Goal: Feedback & Contribution: Submit feedback/report problem

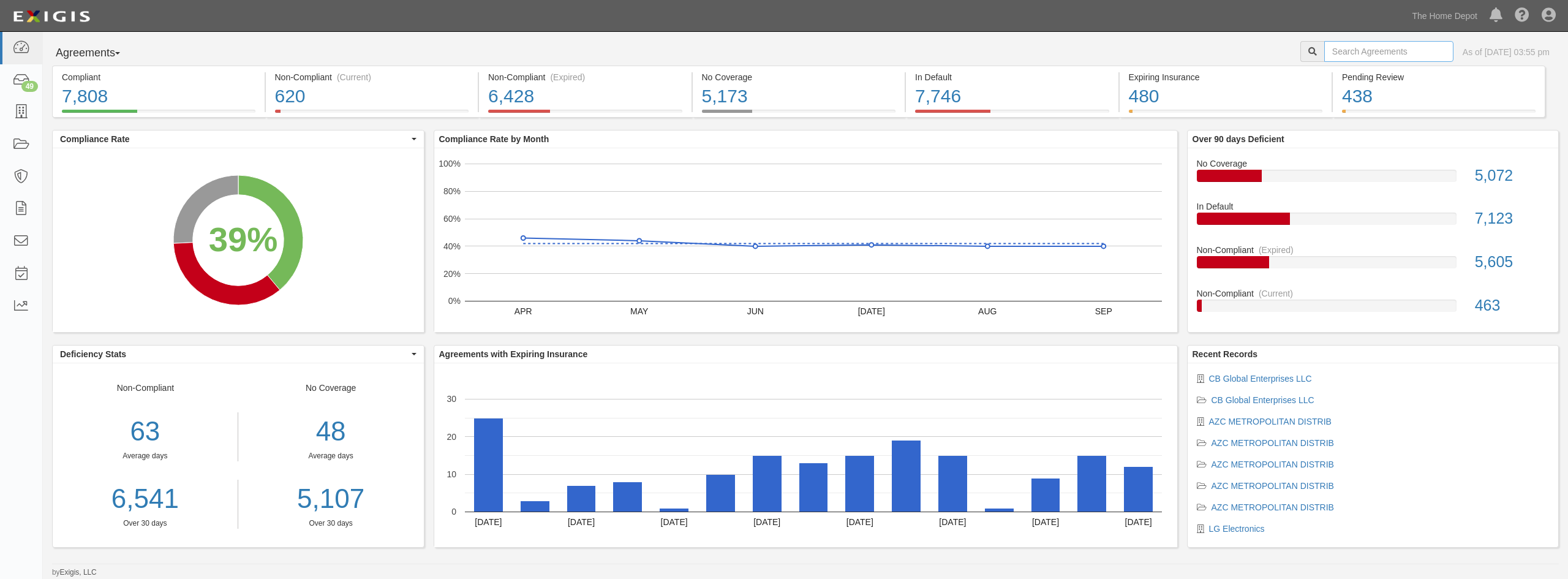
drag, startPoint x: 1344, startPoint y: 43, endPoint x: 1341, endPoint y: 49, distance: 6.7
click at [1341, 46] on input "text" at bounding box center [1389, 51] width 129 height 21
paste input "freudenberg"
type input "freudenberg"
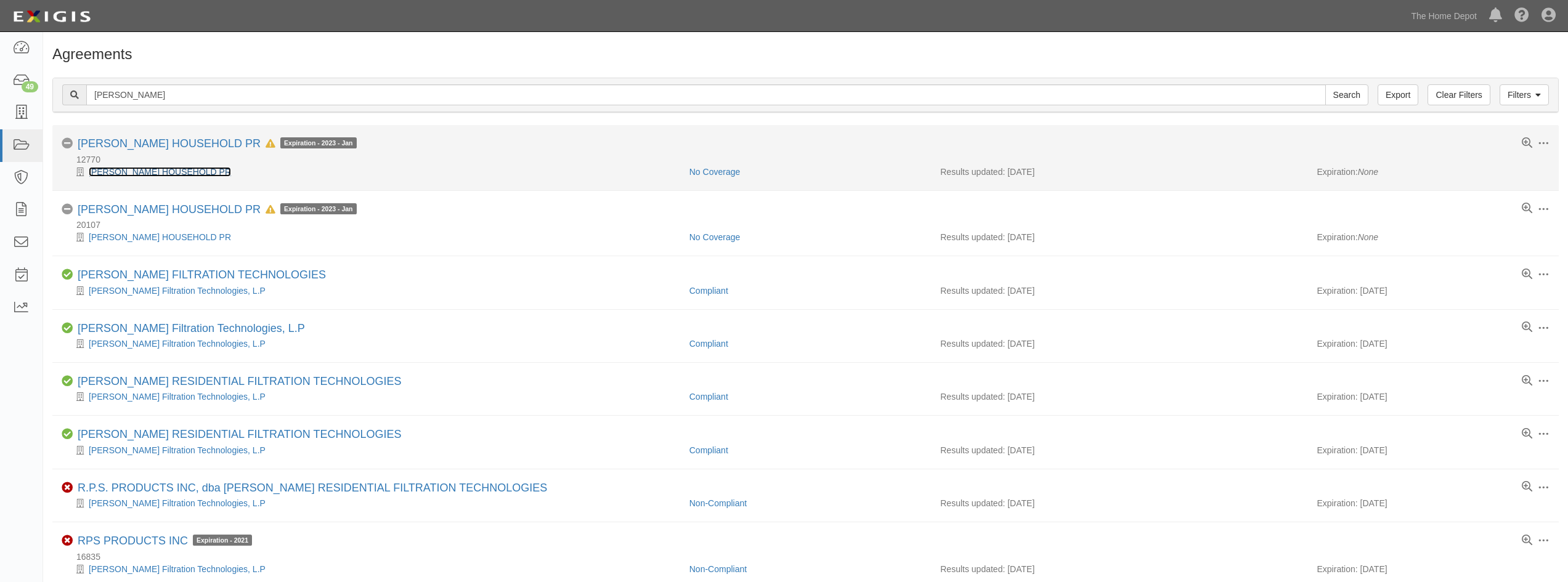
click at [194, 168] on link "[PERSON_NAME] HOUSEHOLD PR" at bounding box center [159, 171] width 142 height 10
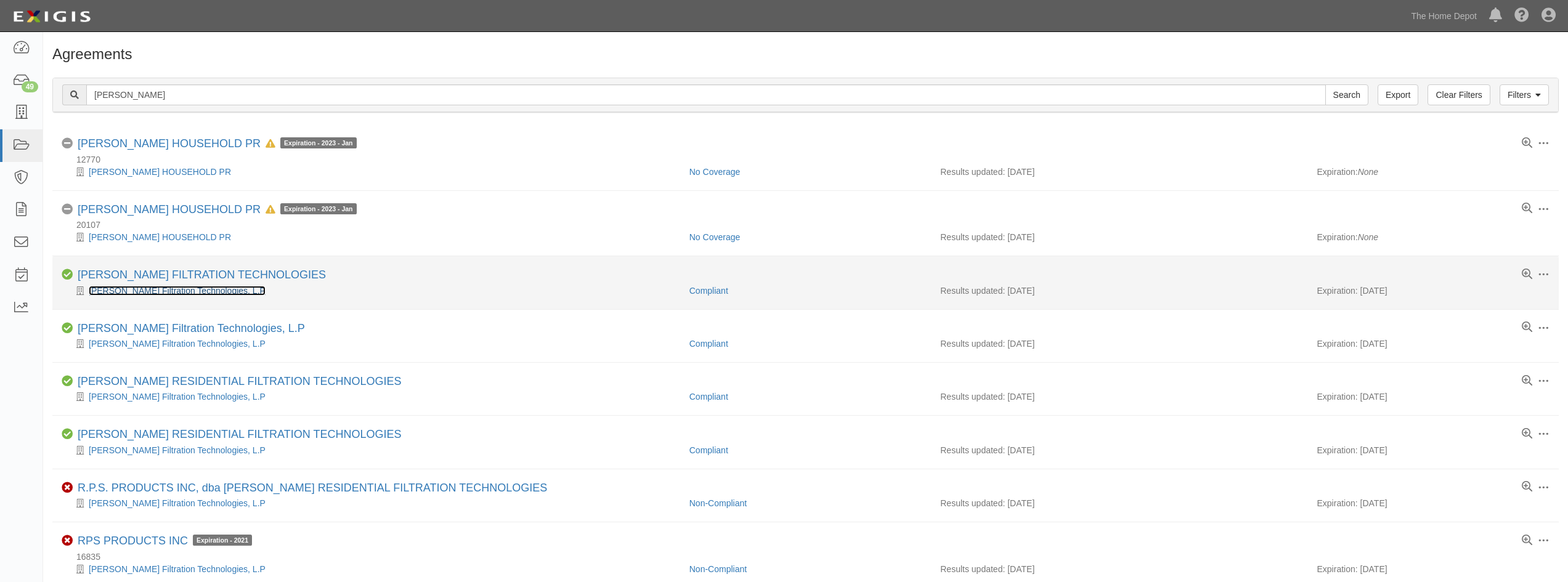
click at [159, 293] on link "Freudenberg Filtration Technologies, L.P" at bounding box center [177, 290] width 177 height 10
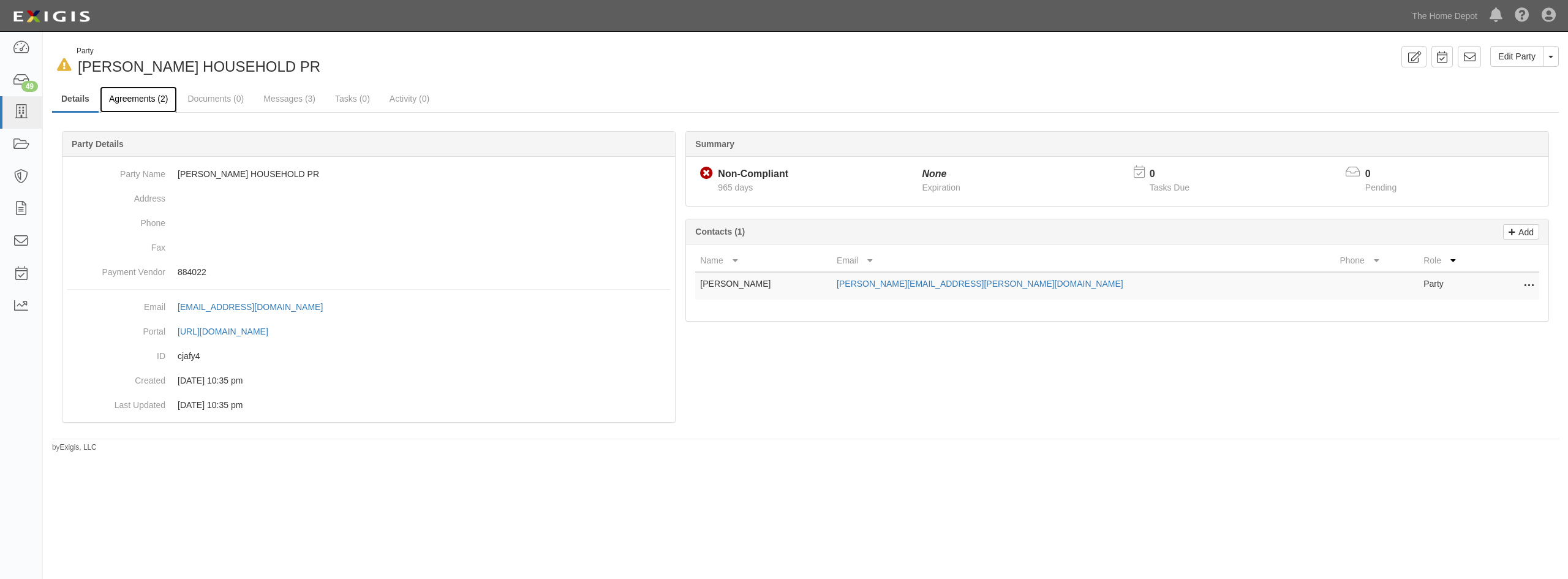
click at [133, 105] on link "Agreements (2)" at bounding box center [139, 99] width 77 height 26
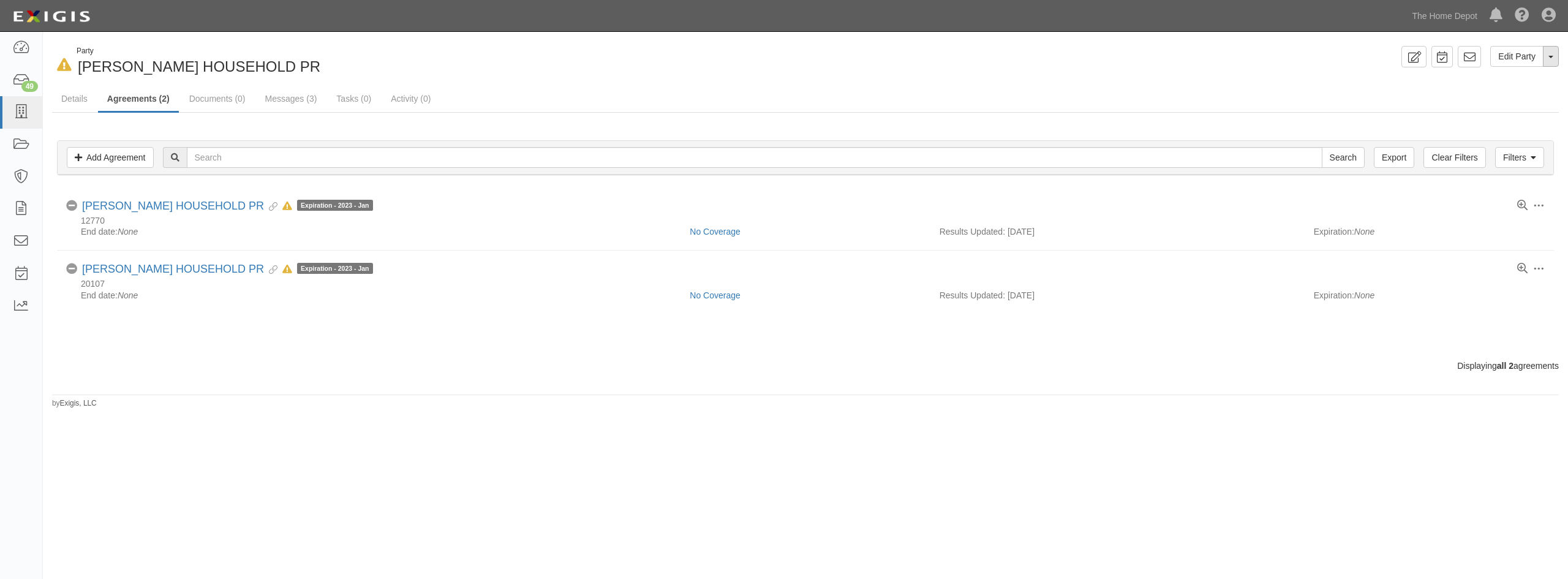
click at [1548, 56] on span "button" at bounding box center [1551, 57] width 5 height 2
click at [403, 380] on div "In Default since 03/11/2023 Party FREUDENBERG HOUSEHOLD PR Edit Party Toggle Pa…" at bounding box center [805, 227] width 1525 height 363
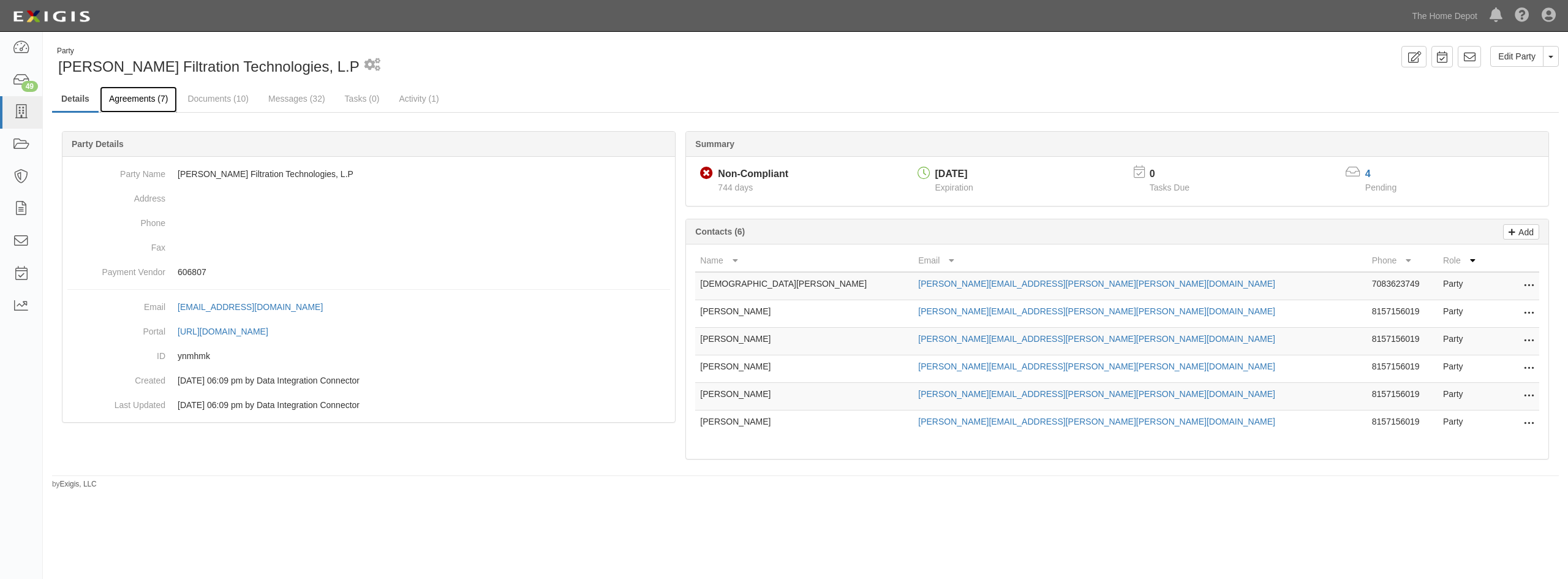
click at [131, 103] on link "Agreements (7)" at bounding box center [139, 99] width 77 height 26
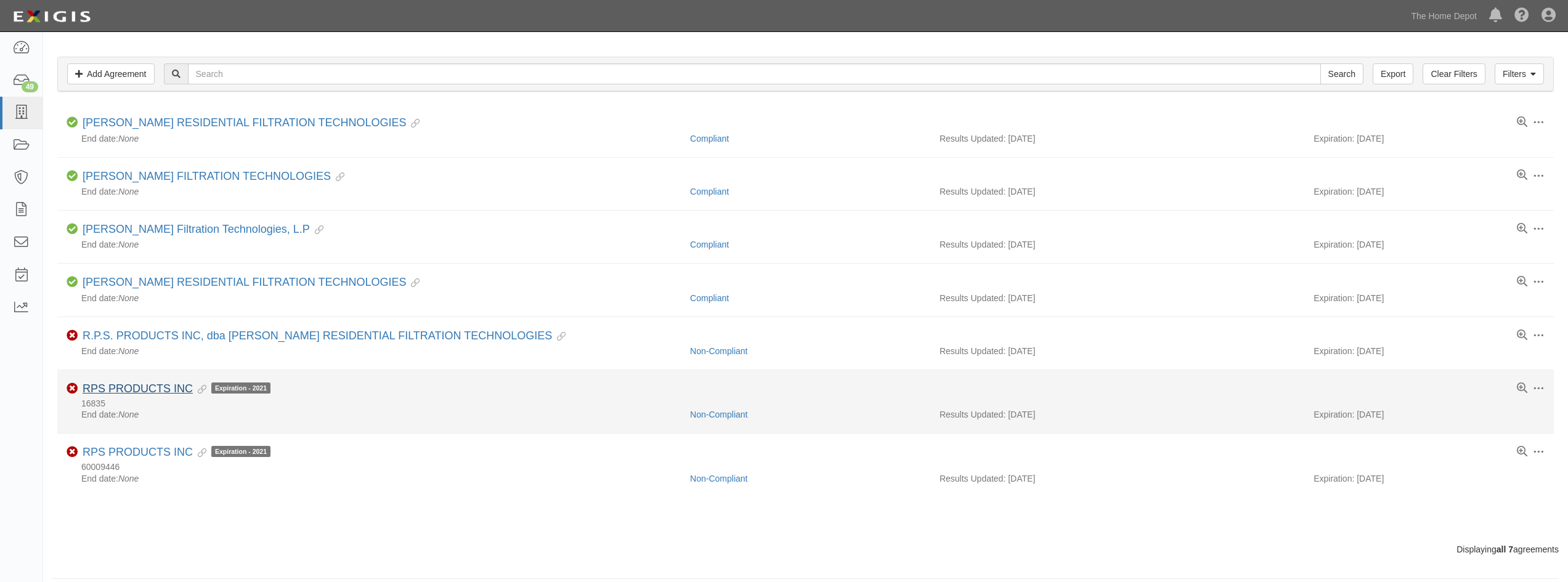
scroll to position [95, 0]
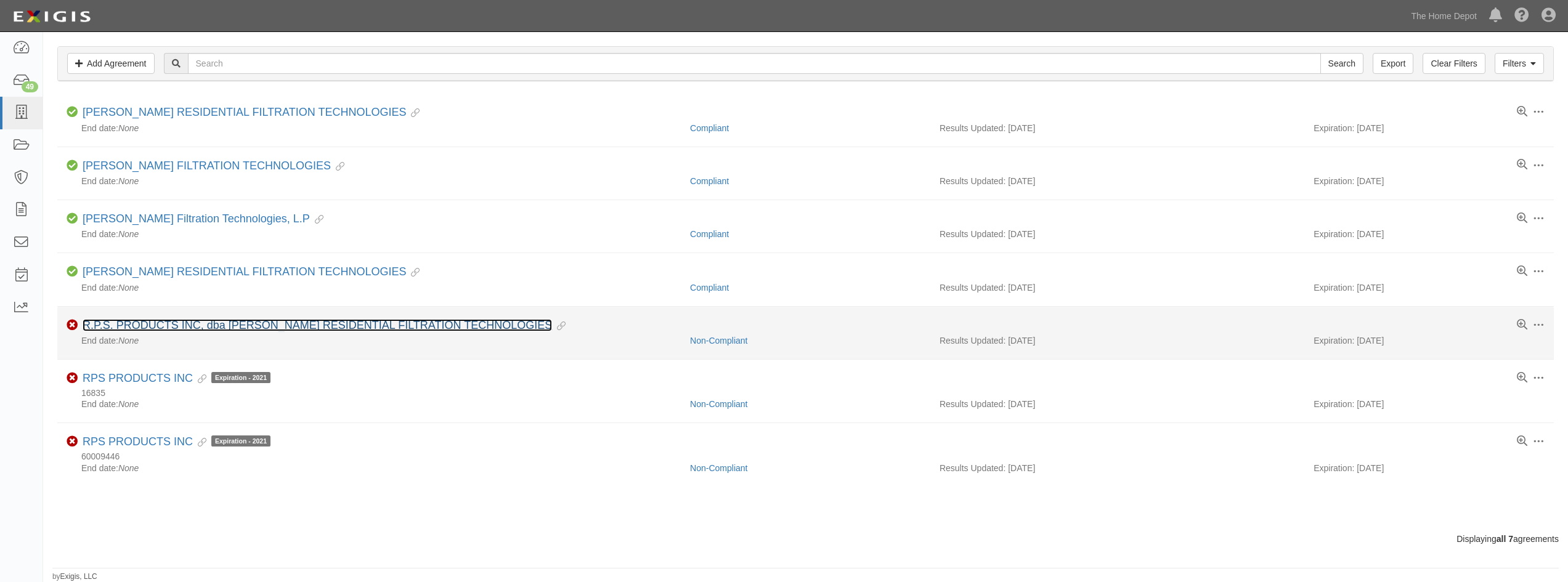
click at [235, 323] on link "R.P.S. PRODUCTS INC, dba [PERSON_NAME] RESIDENTIAL FILTRATION TECHNOLOGIES" at bounding box center [317, 325] width 470 height 13
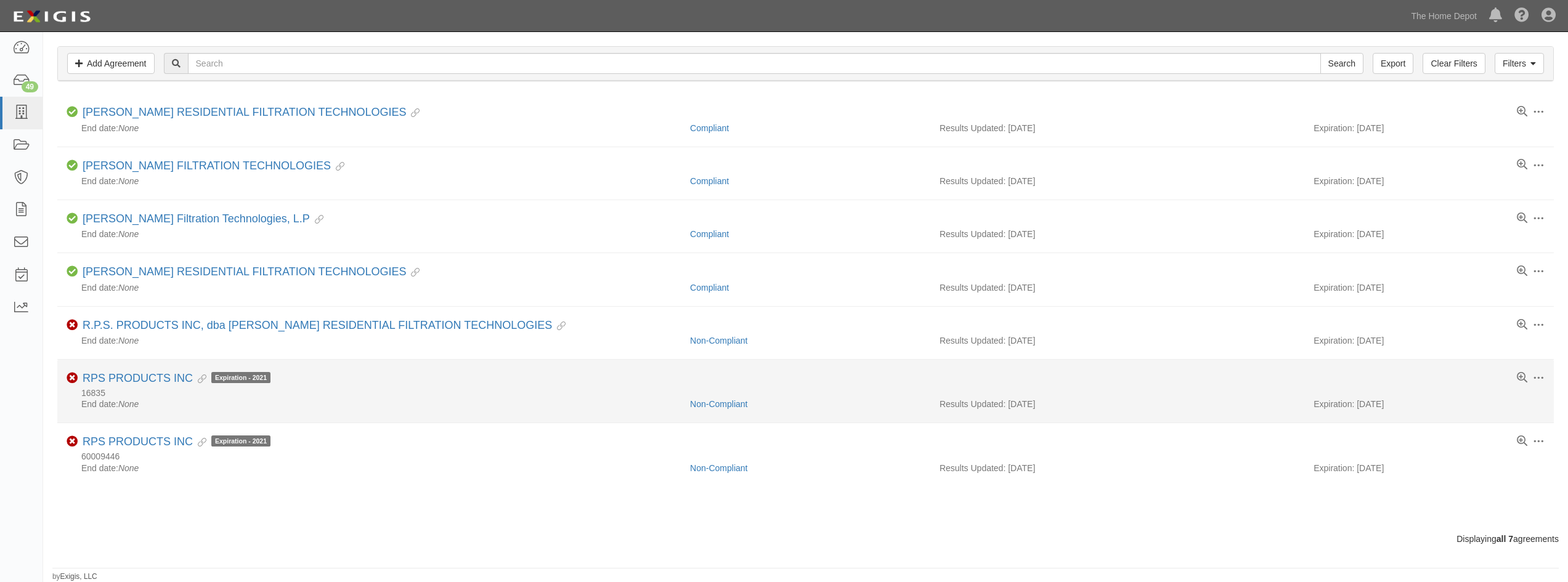
click at [170, 369] on li "Toggle Agreement Dropdown Edit Log activity Add task Send message Archive Non-C…" at bounding box center [805, 391] width 1497 height 63
click at [167, 373] on link "RPS PRODUCTS INC" at bounding box center [137, 378] width 110 height 13
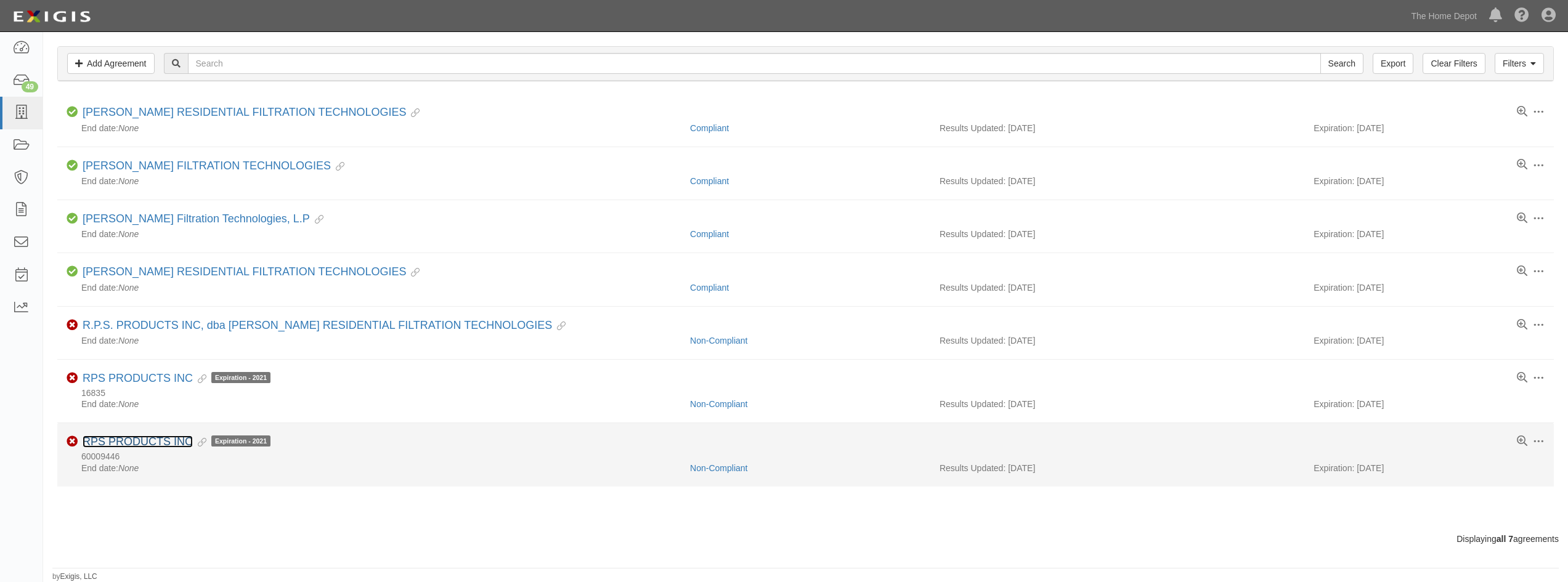
click at [150, 442] on link "RPS PRODUCTS INC" at bounding box center [137, 442] width 110 height 13
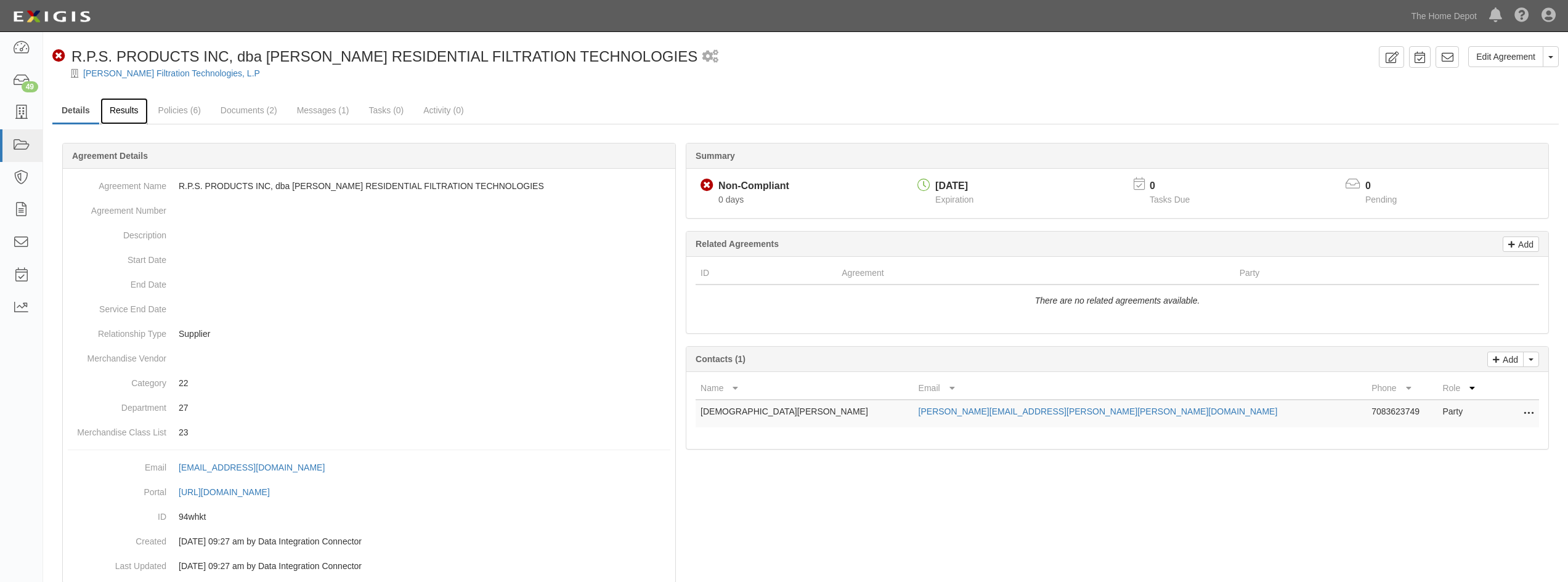
click at [120, 106] on link "Results" at bounding box center [125, 110] width 48 height 26
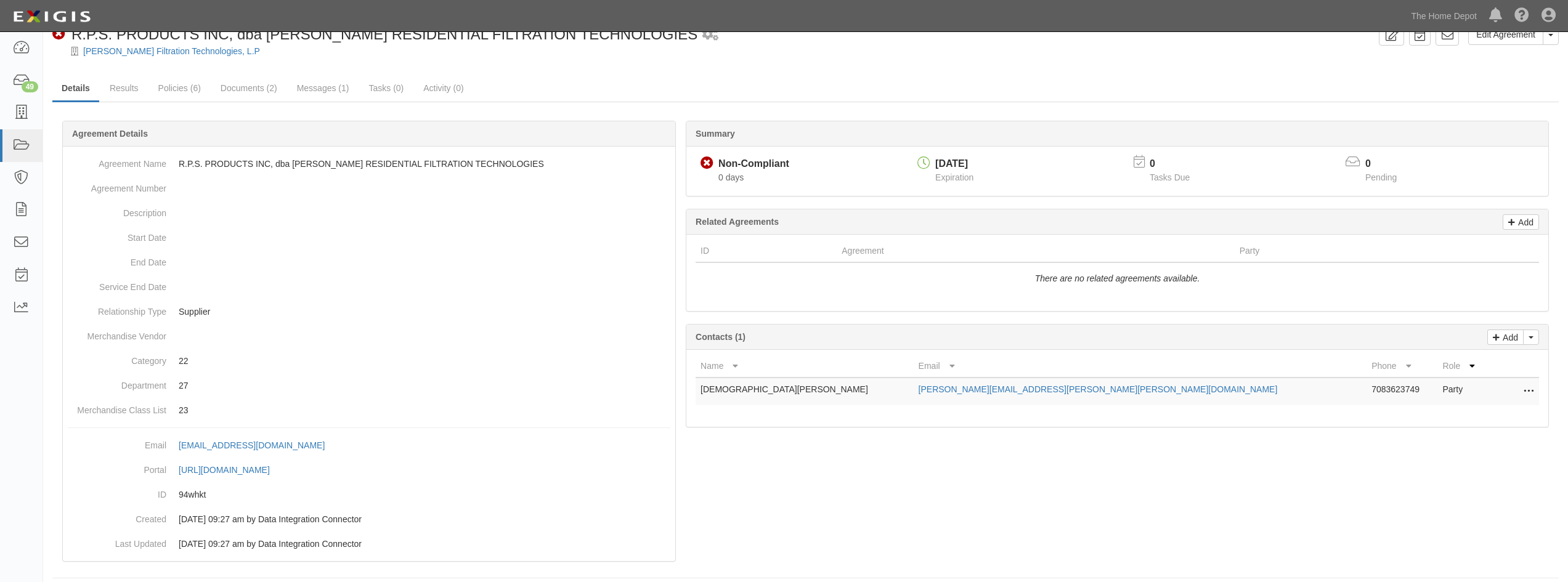
scroll to position [32, 0]
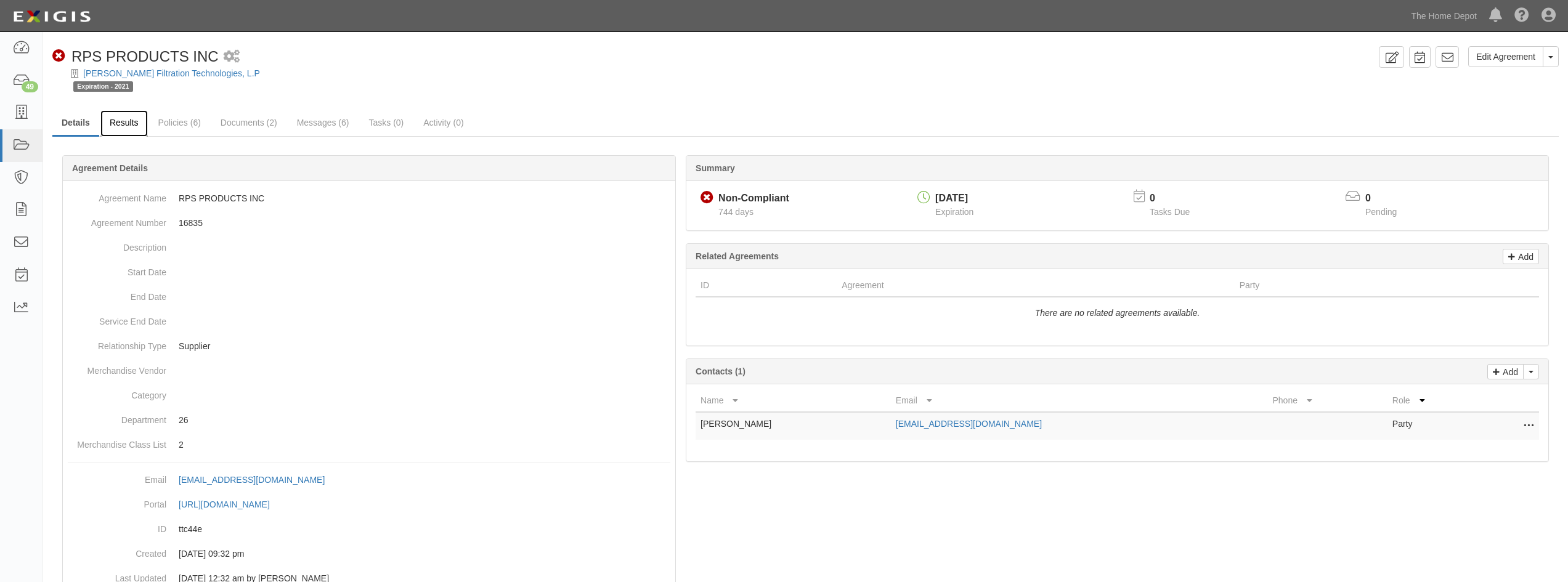
click at [120, 130] on link "Results" at bounding box center [125, 123] width 48 height 26
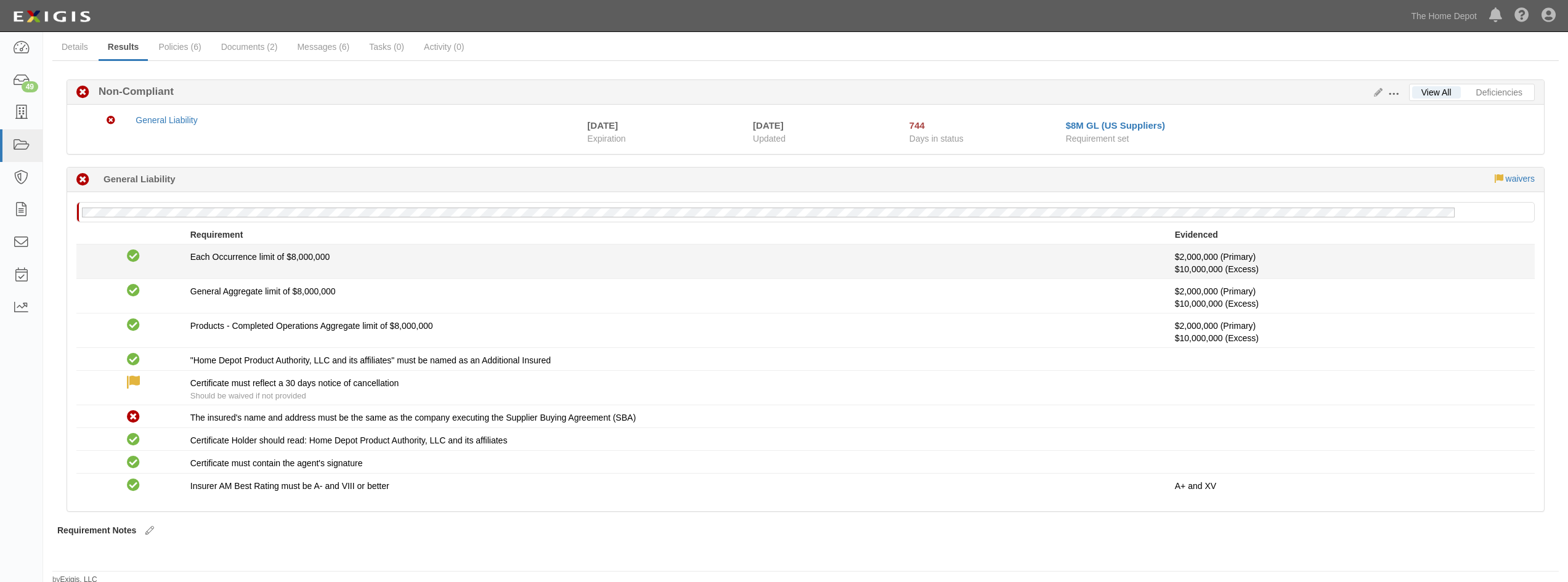
scroll to position [78, 0]
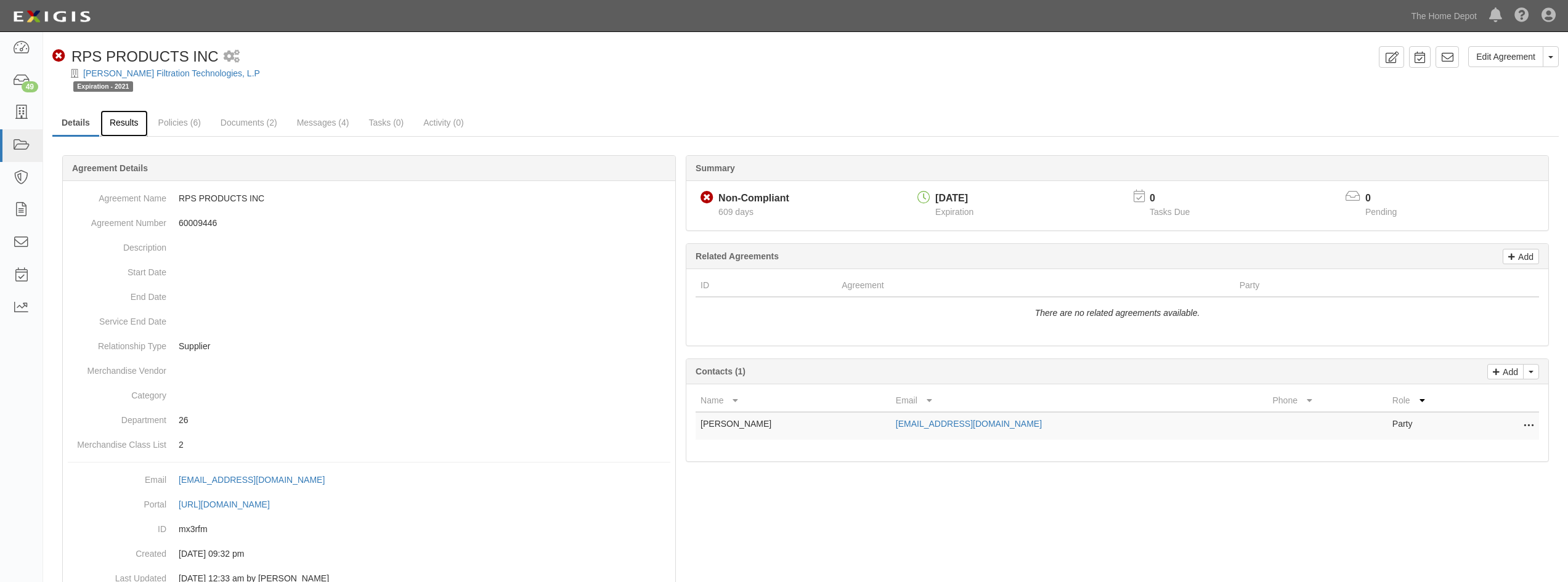
click at [120, 126] on link "Results" at bounding box center [125, 123] width 48 height 26
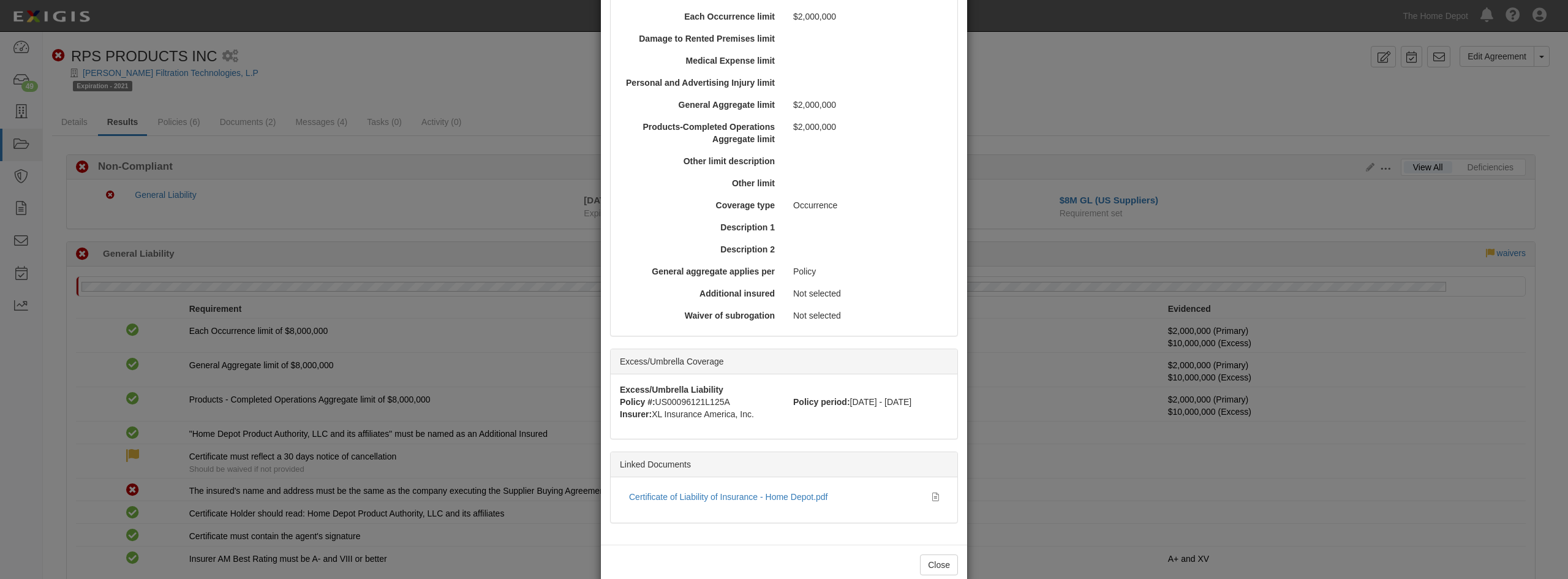
scroll to position [377, 0]
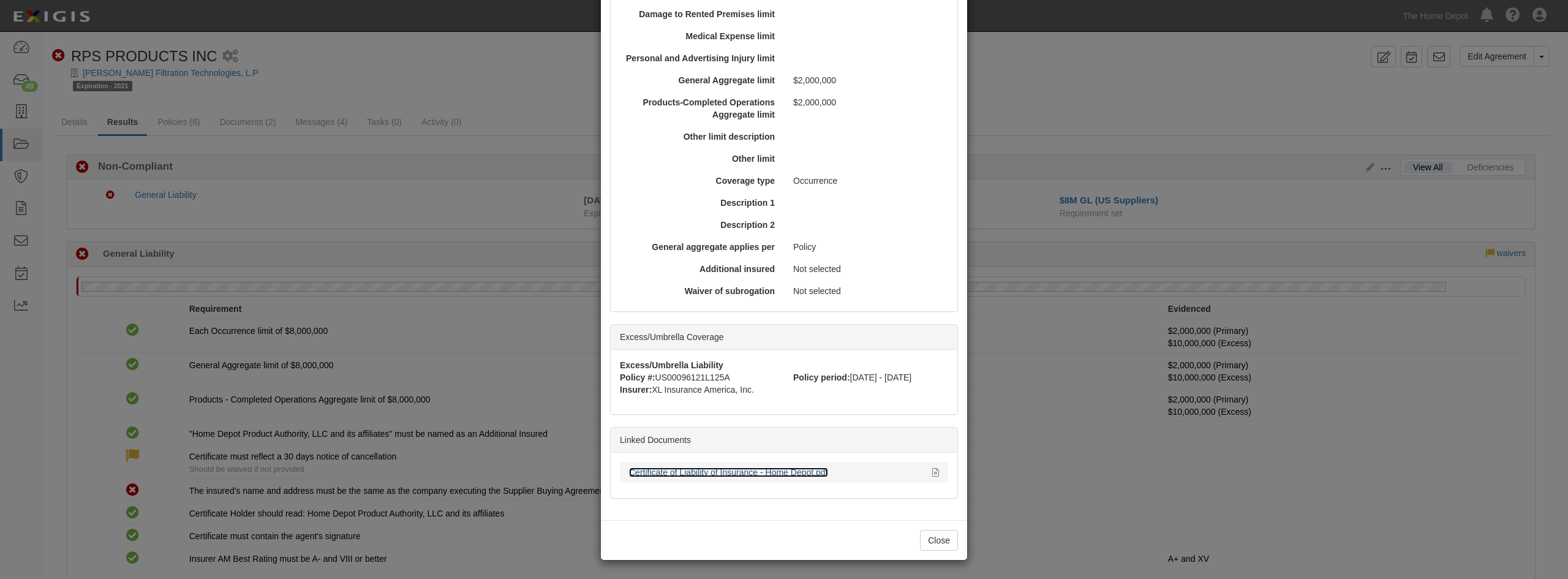
click at [656, 476] on link "Certificate of Liability of Insurance - Home Depot.pdf" at bounding box center [728, 472] width 199 height 9
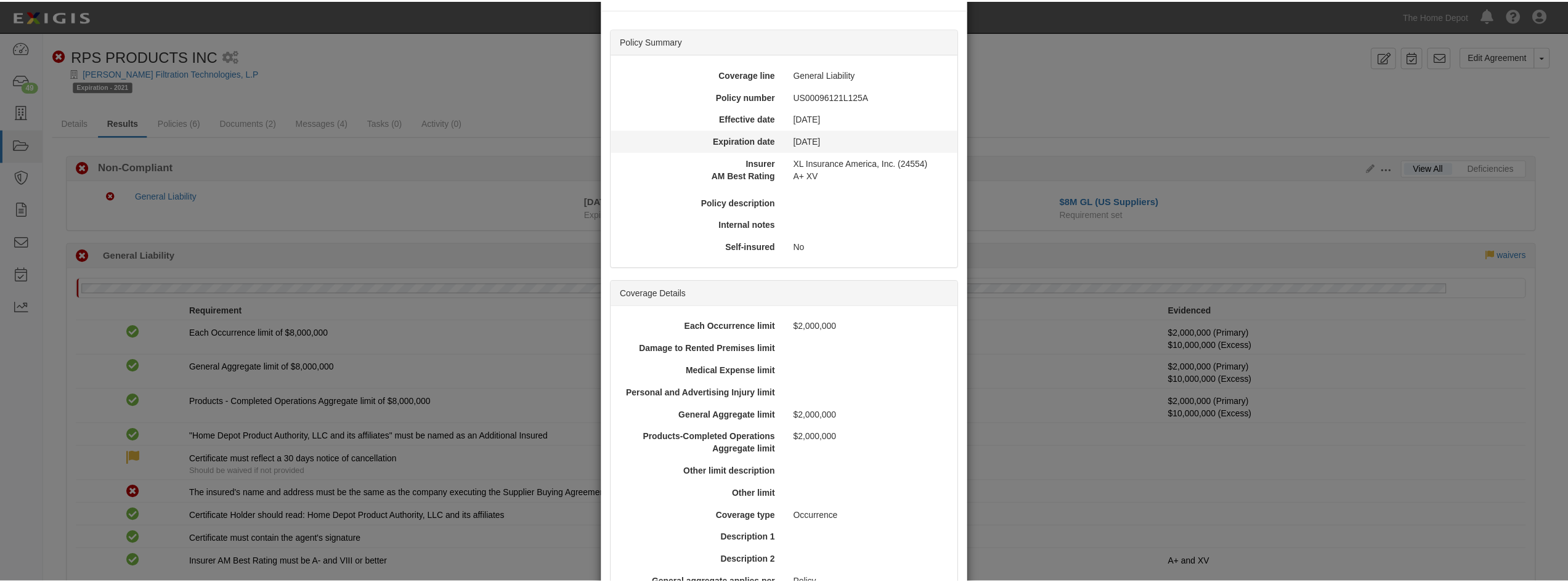
scroll to position [0, 0]
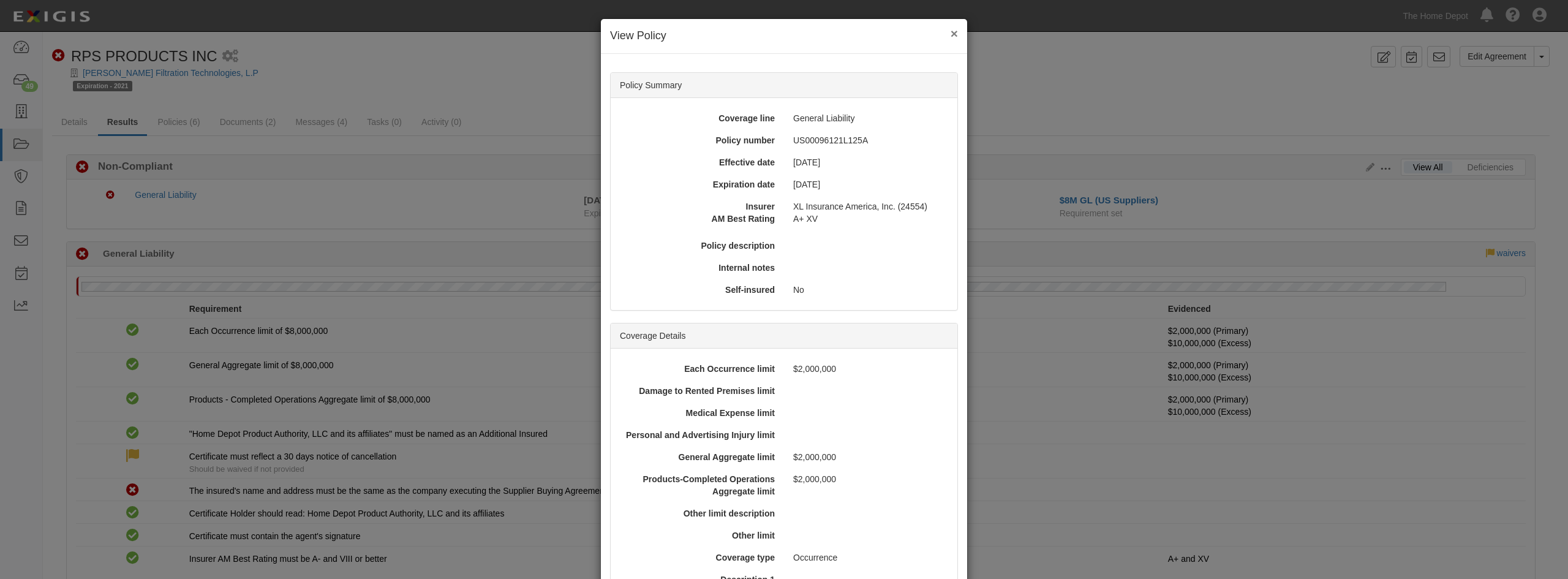
click at [952, 32] on button "×" at bounding box center [954, 33] width 7 height 13
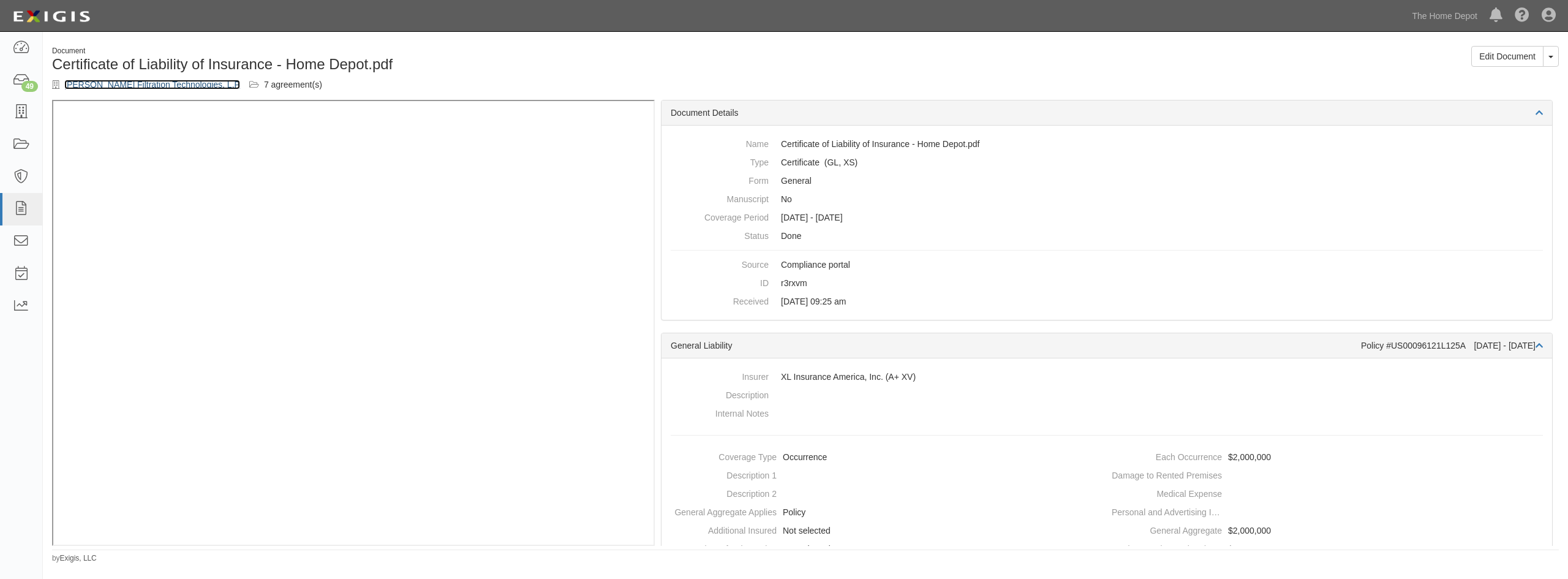
click at [95, 88] on link "[PERSON_NAME] Filtration Technologies, L.P" at bounding box center [152, 84] width 176 height 9
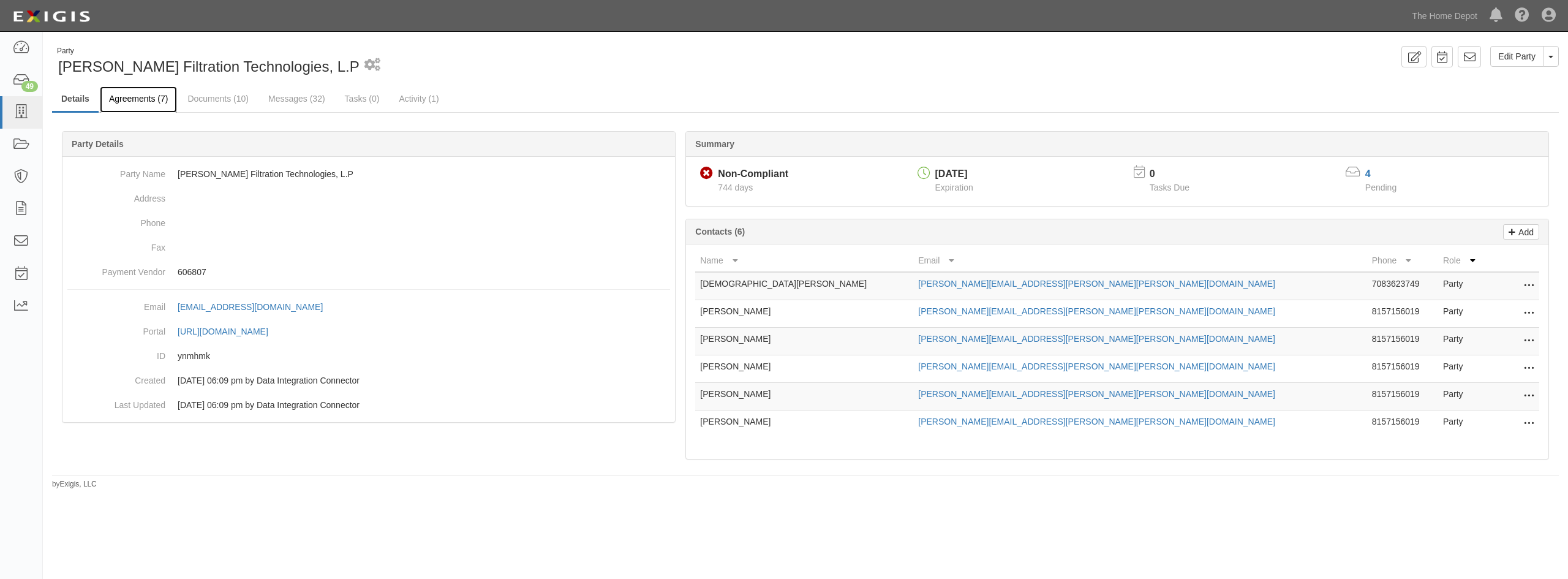
click at [127, 108] on link "Agreements (7)" at bounding box center [139, 99] width 77 height 26
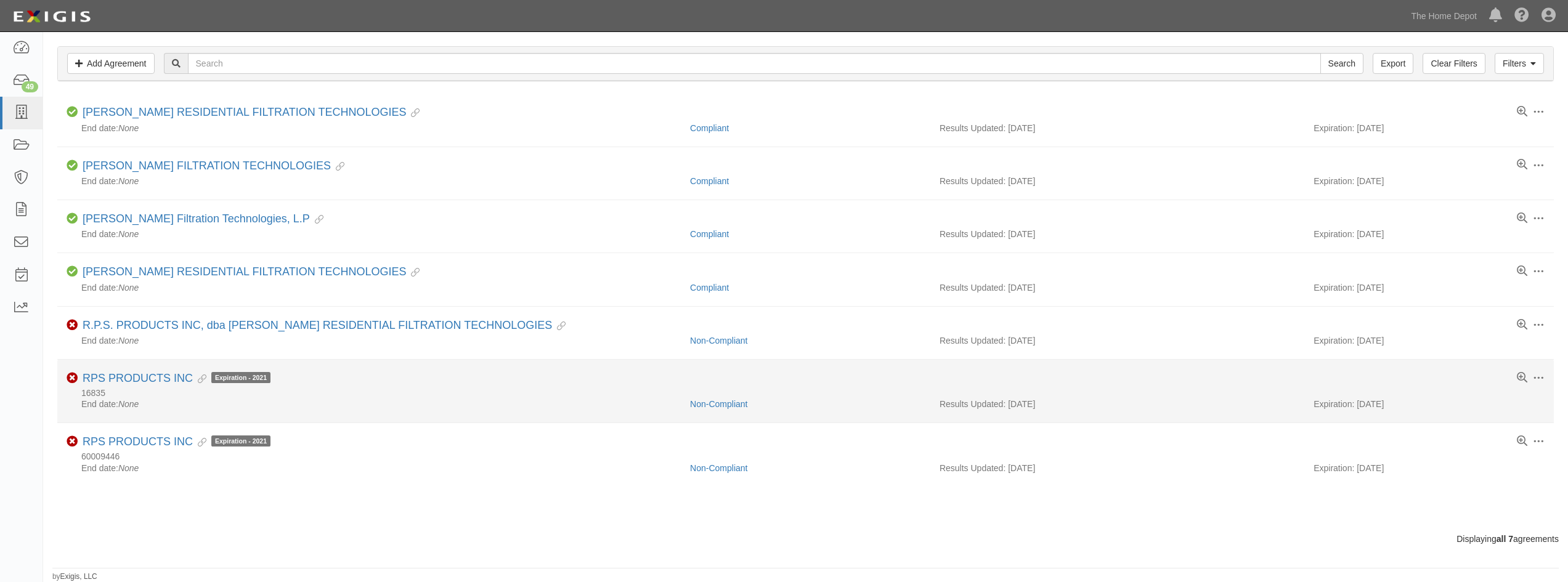
scroll to position [33, 0]
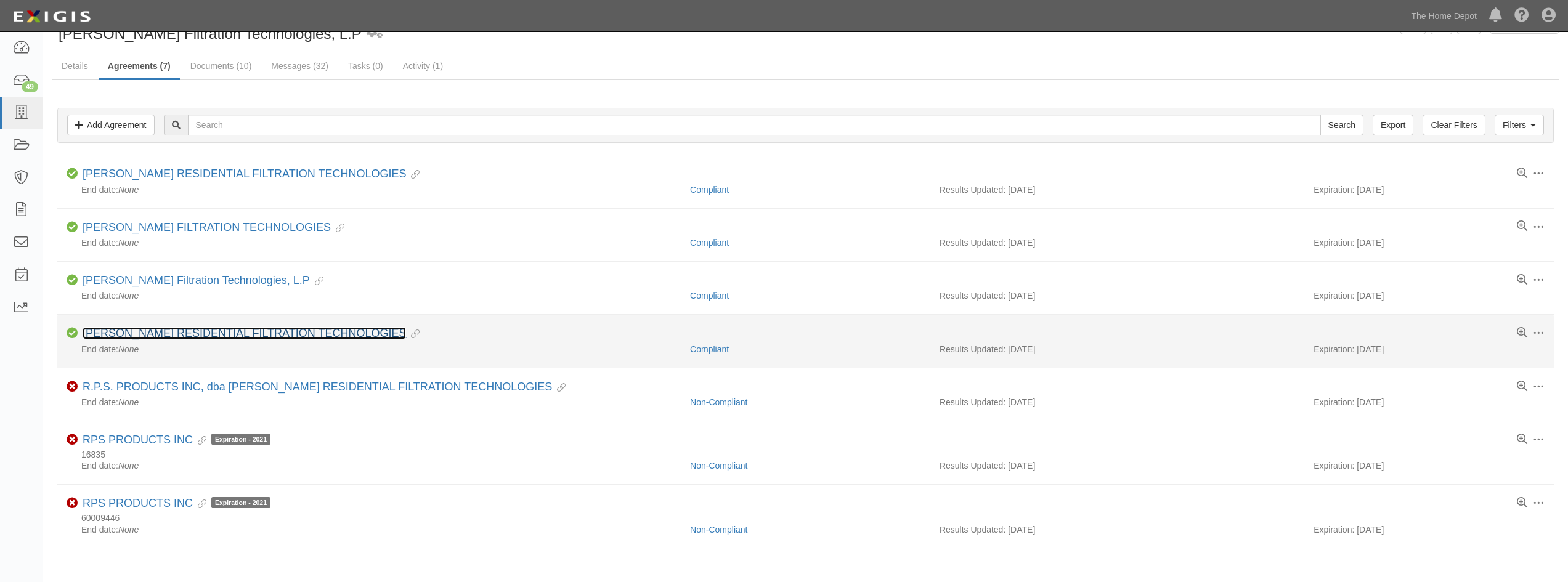
click at [142, 336] on link "[PERSON_NAME] RESIDENTIAL FILTRATION TECHNOLOGIES" at bounding box center [244, 333] width 324 height 13
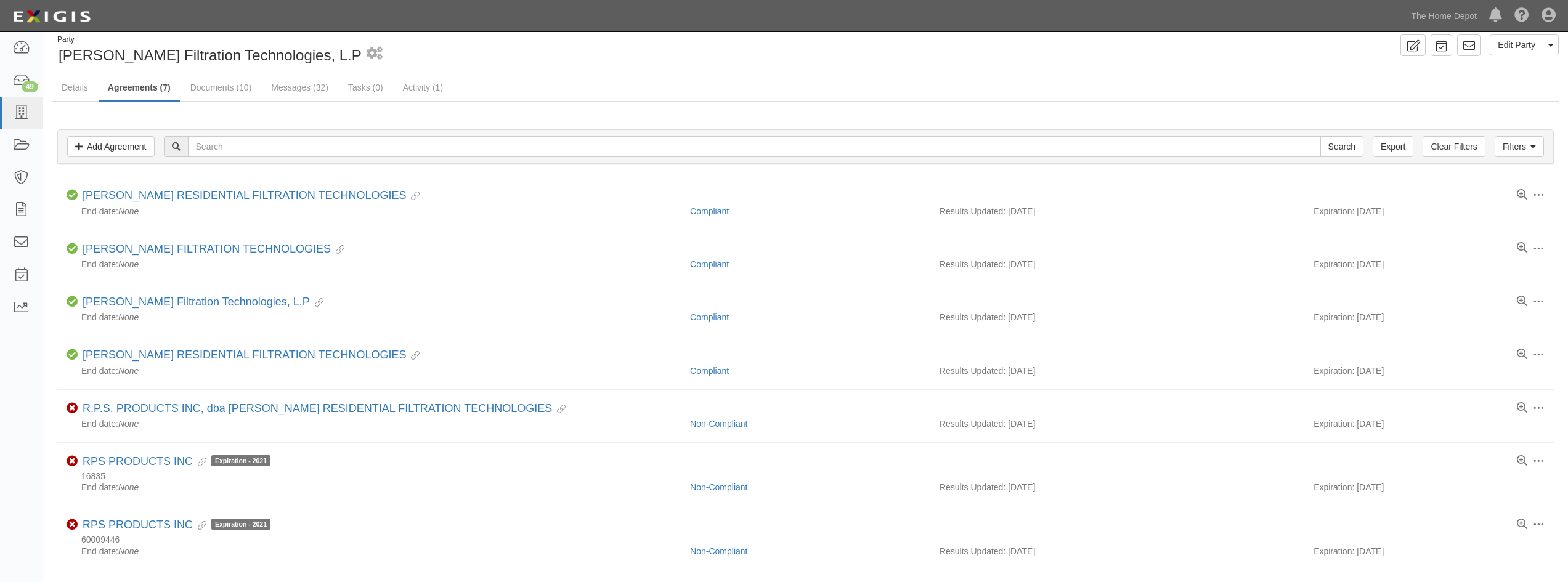
scroll to position [0, 0]
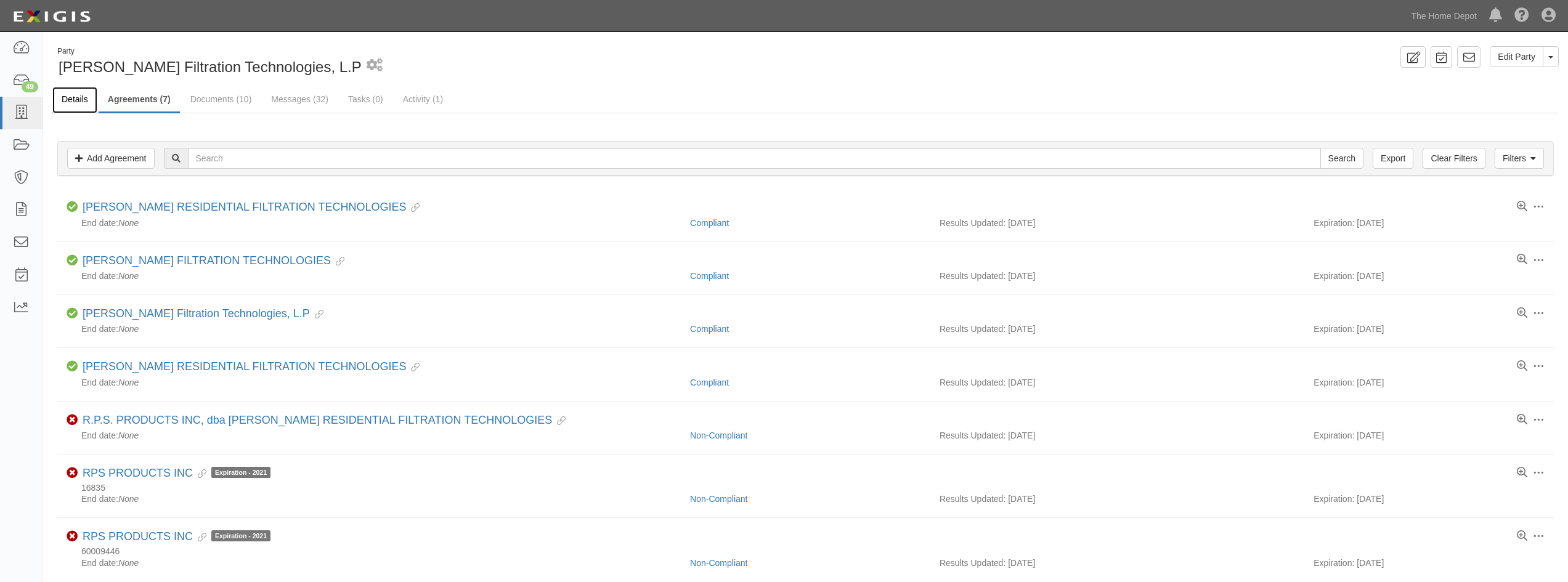
click at [67, 98] on link "Details" at bounding box center [75, 99] width 45 height 26
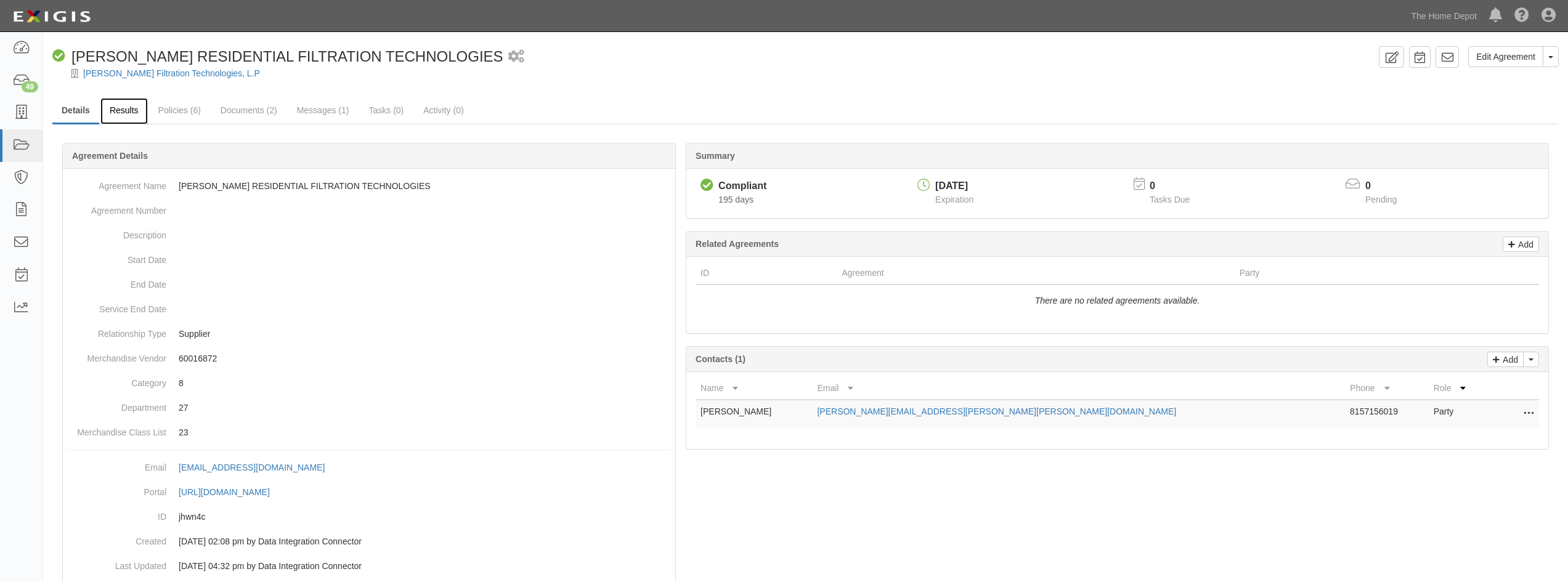
click at [116, 115] on link "Results" at bounding box center [125, 110] width 48 height 26
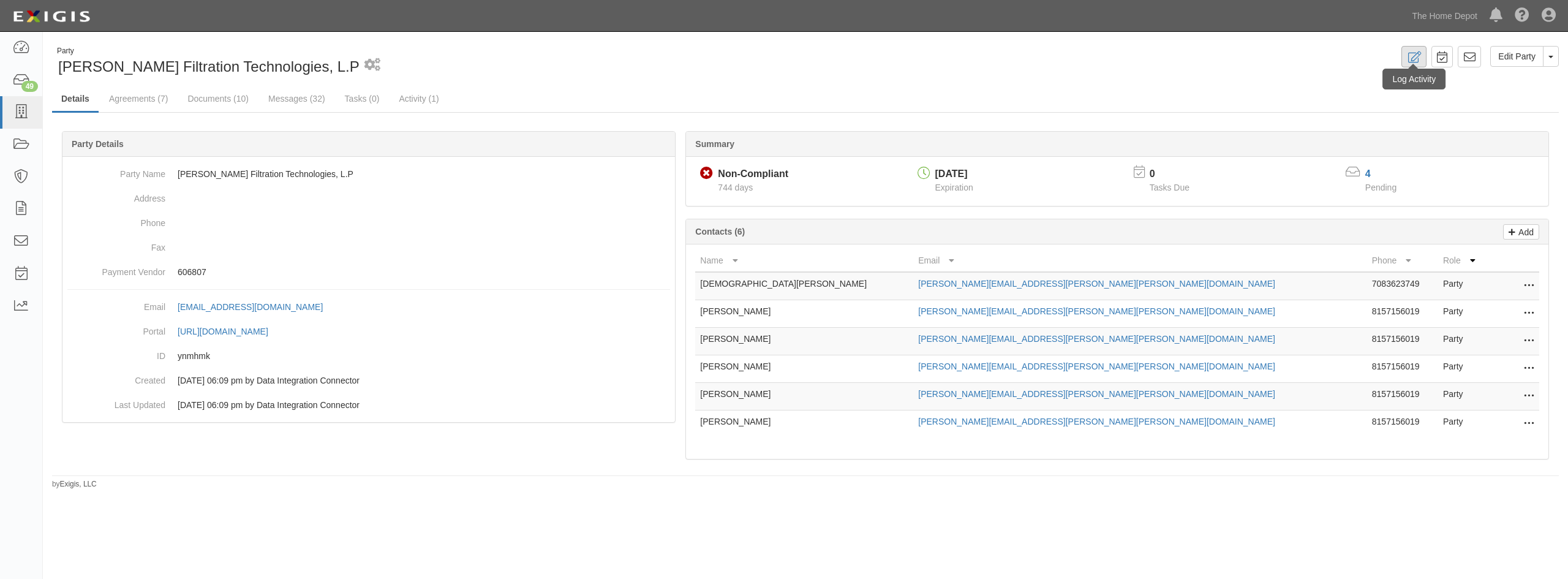
click at [1410, 69] on div "Log Activity" at bounding box center [1413, 79] width 63 height 21
click at [1412, 58] on icon at bounding box center [1413, 57] width 14 height 12
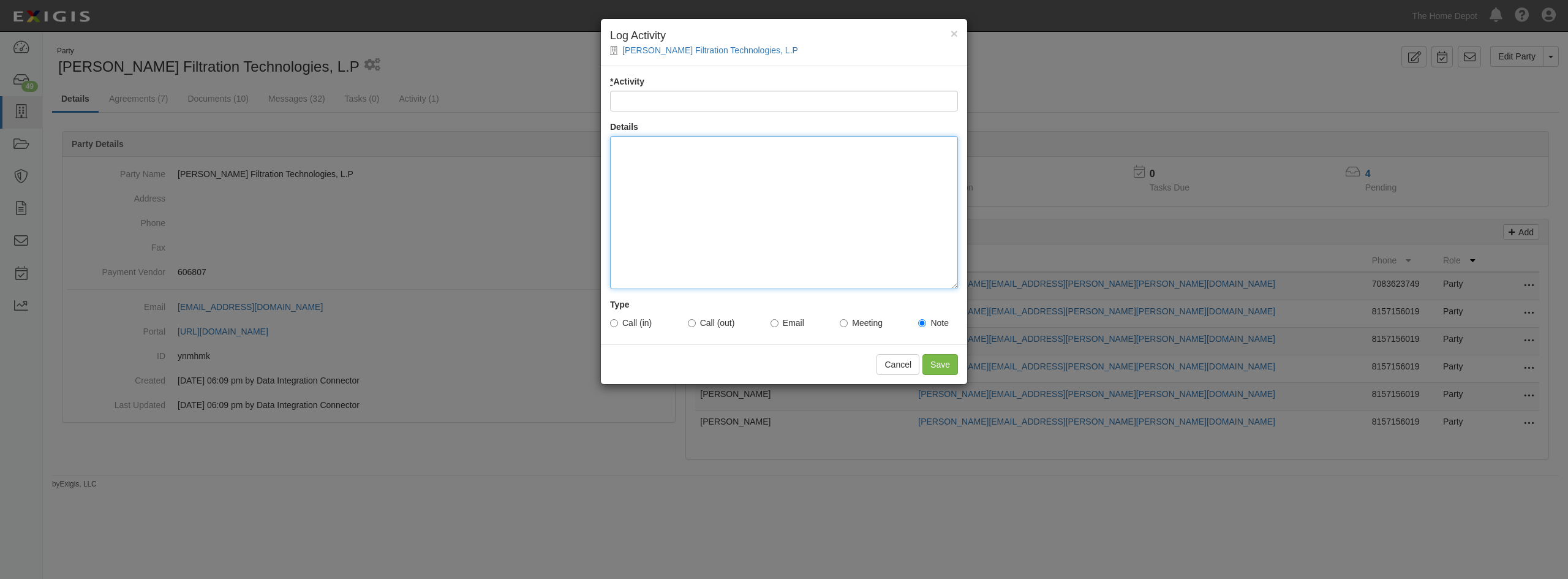
click at [653, 211] on div at bounding box center [783, 212] width 348 height 153
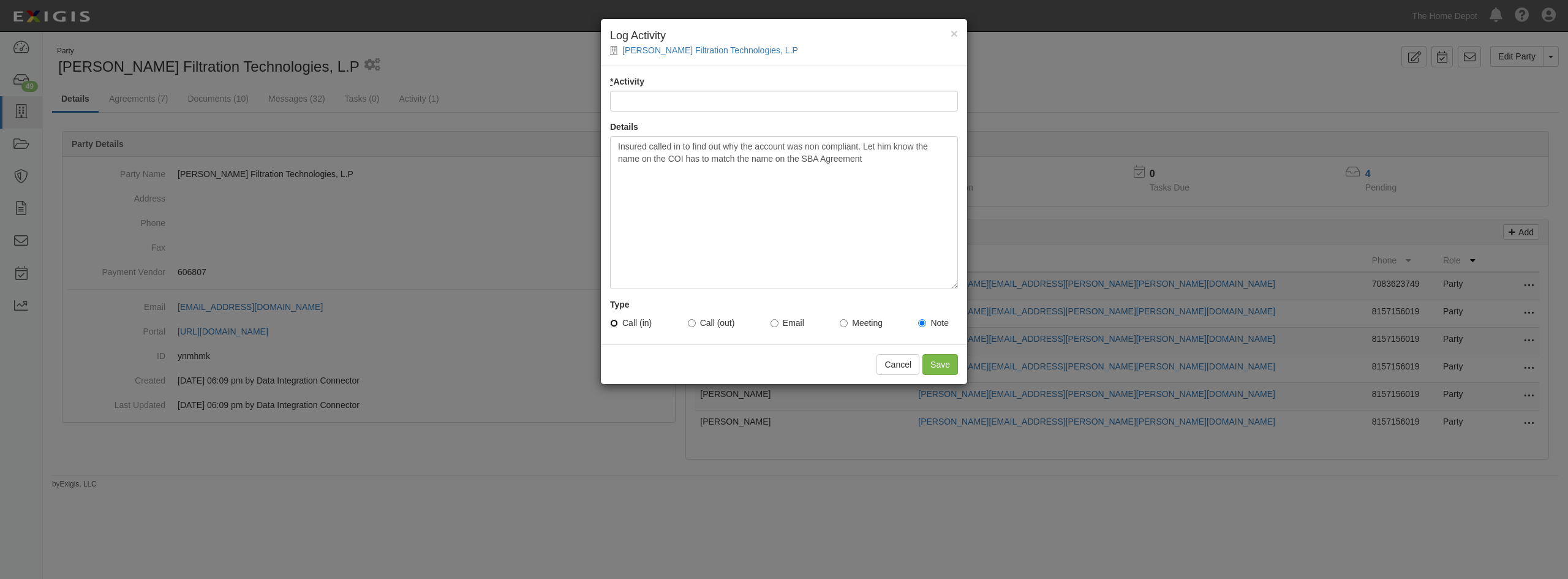
click at [614, 324] on input "Call (in)" at bounding box center [614, 323] width 8 height 8
radio input "true"
click at [673, 97] on input "* Activity" at bounding box center [783, 101] width 348 height 21
type input "Non-Compliant Inquiry"
click at [928, 358] on input "Save" at bounding box center [939, 364] width 35 height 21
